Goal: Find specific page/section: Find specific page/section

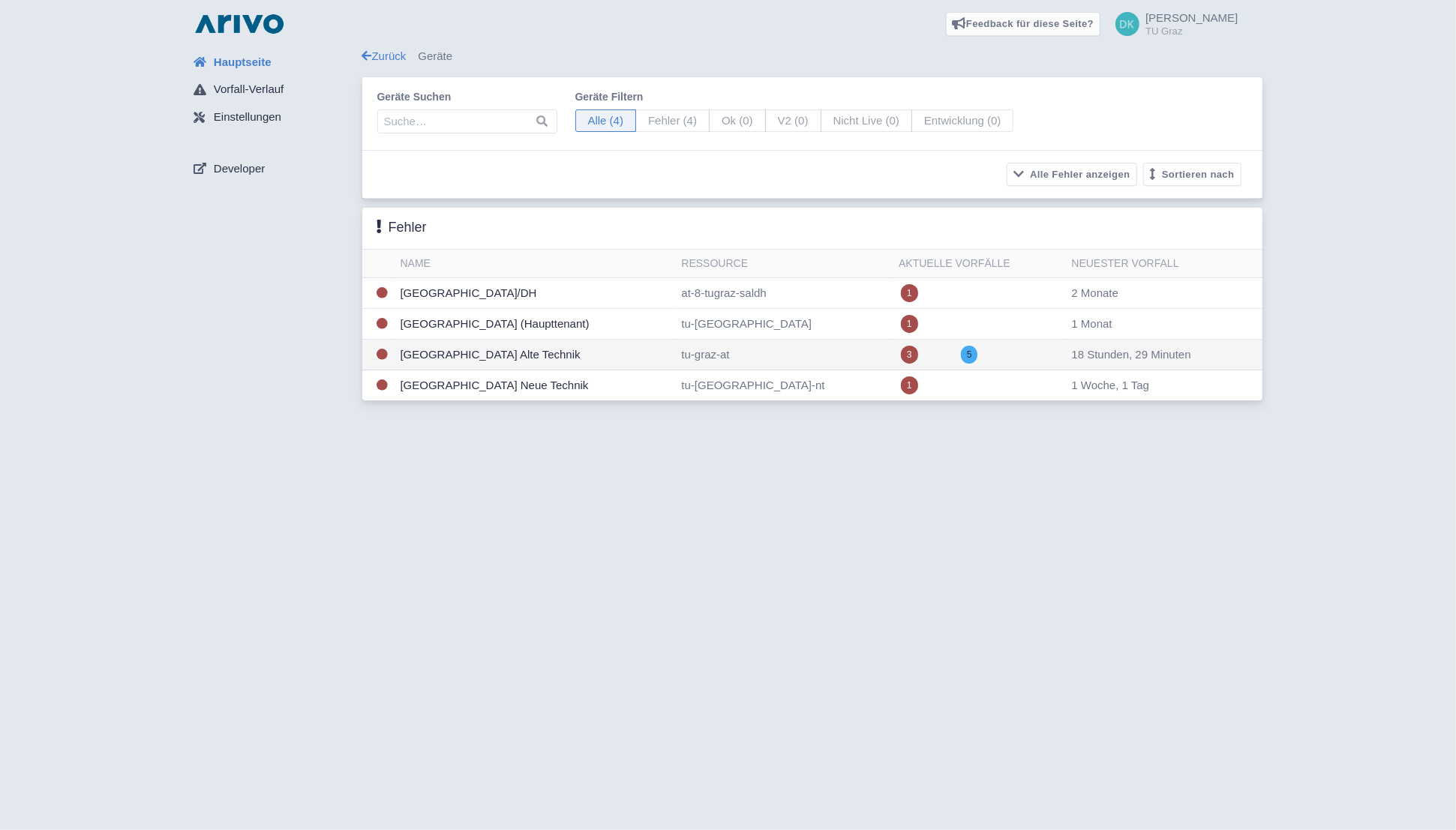
click at [628, 350] on td "[GEOGRAPHIC_DATA] Alte Technik" at bounding box center [534, 355] width 281 height 31
